Goal: Transaction & Acquisition: Subscribe to service/newsletter

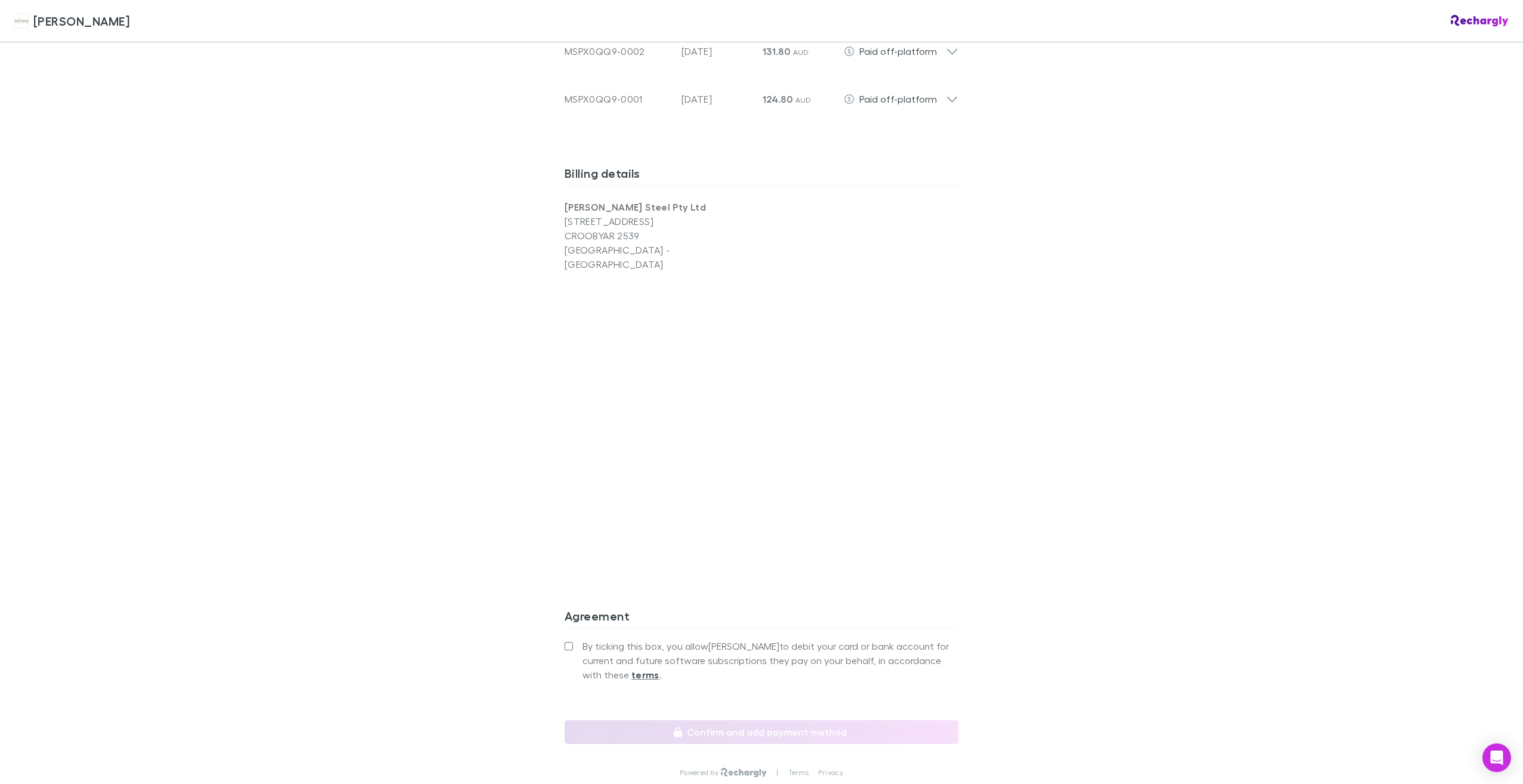
scroll to position [775, 0]
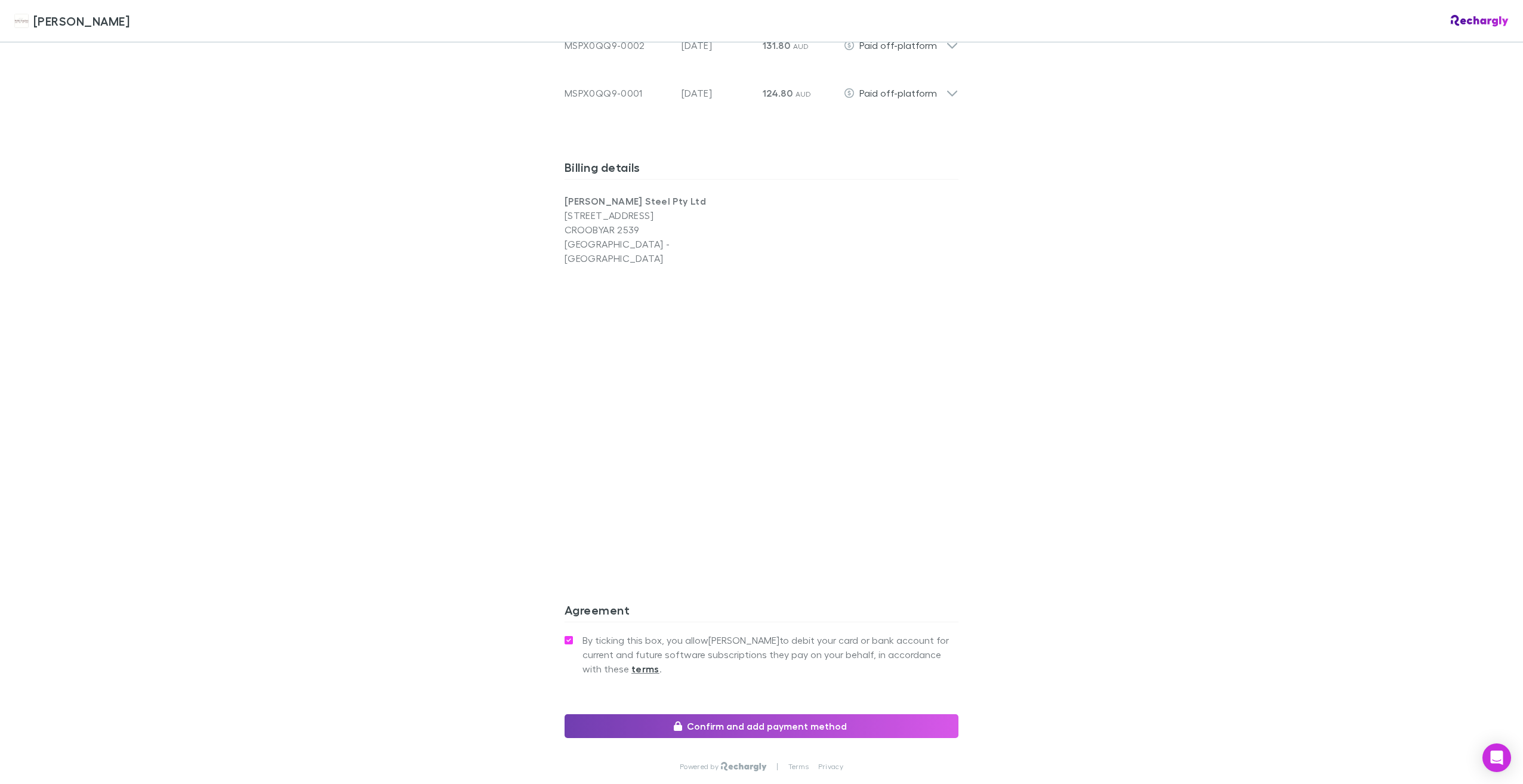
click at [763, 714] on button "Confirm and add payment method" at bounding box center [762, 726] width 394 height 24
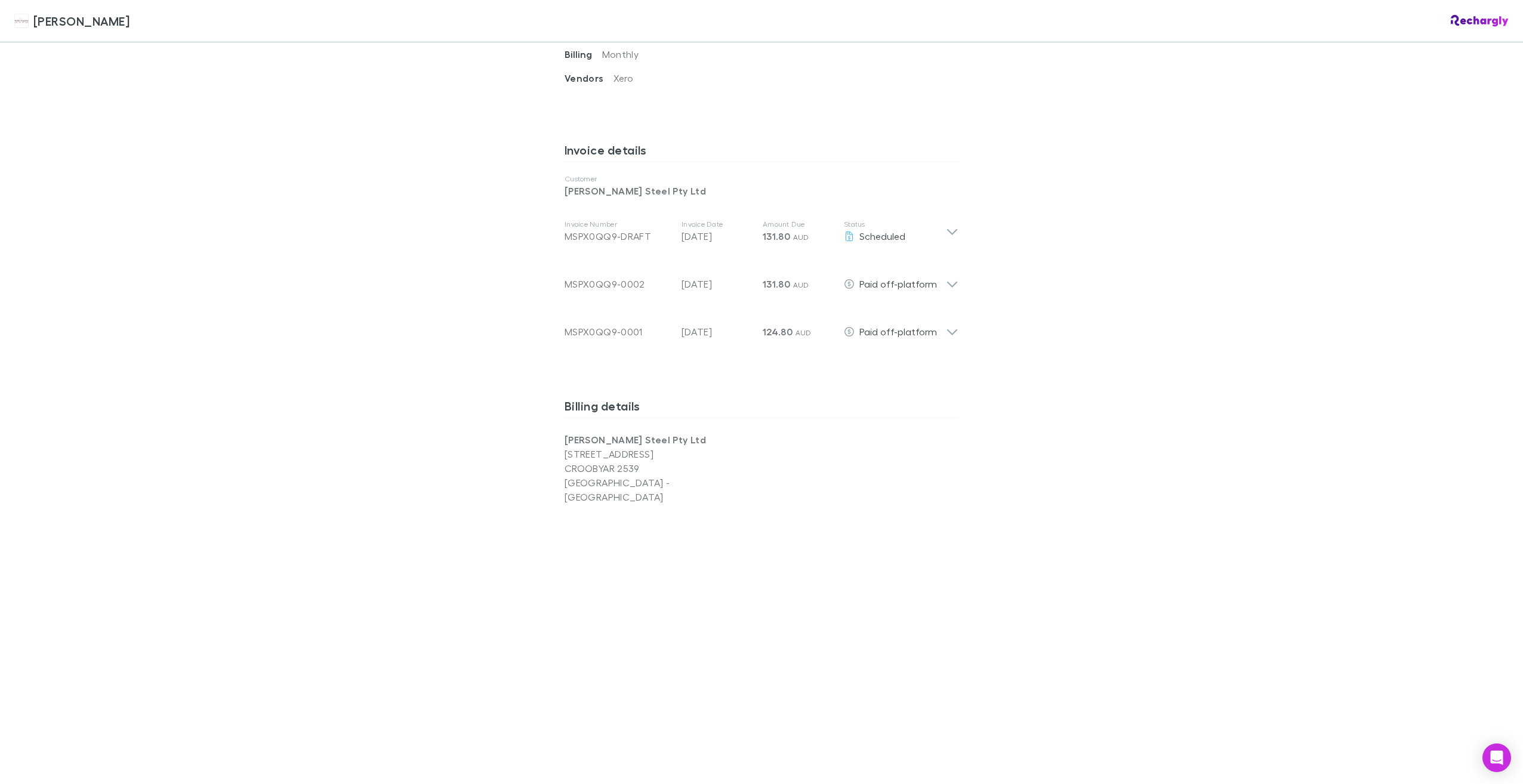
scroll to position [755, 0]
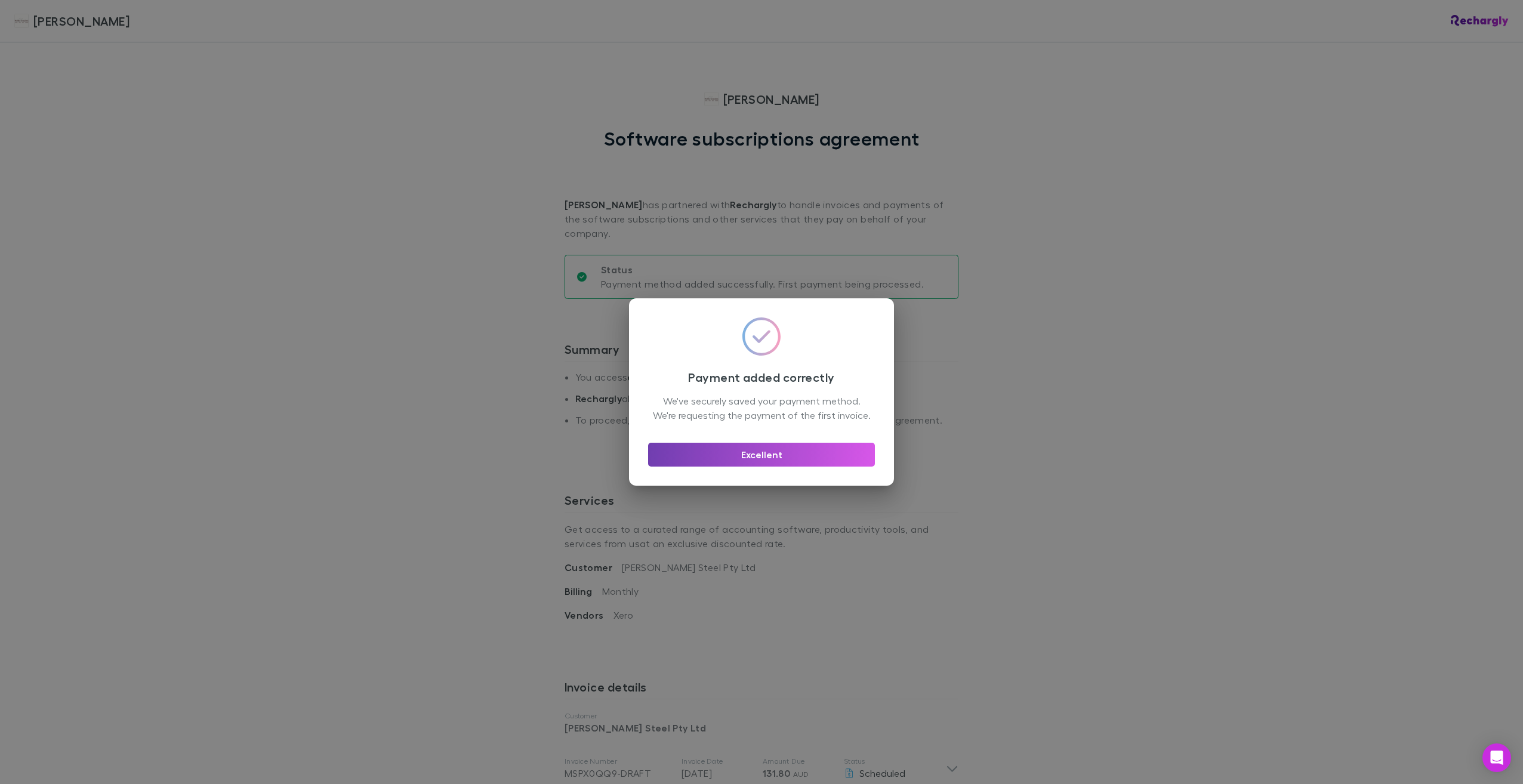
click at [760, 461] on button "Excellent" at bounding box center [761, 454] width 227 height 24
